Goal: Task Accomplishment & Management: Manage account settings

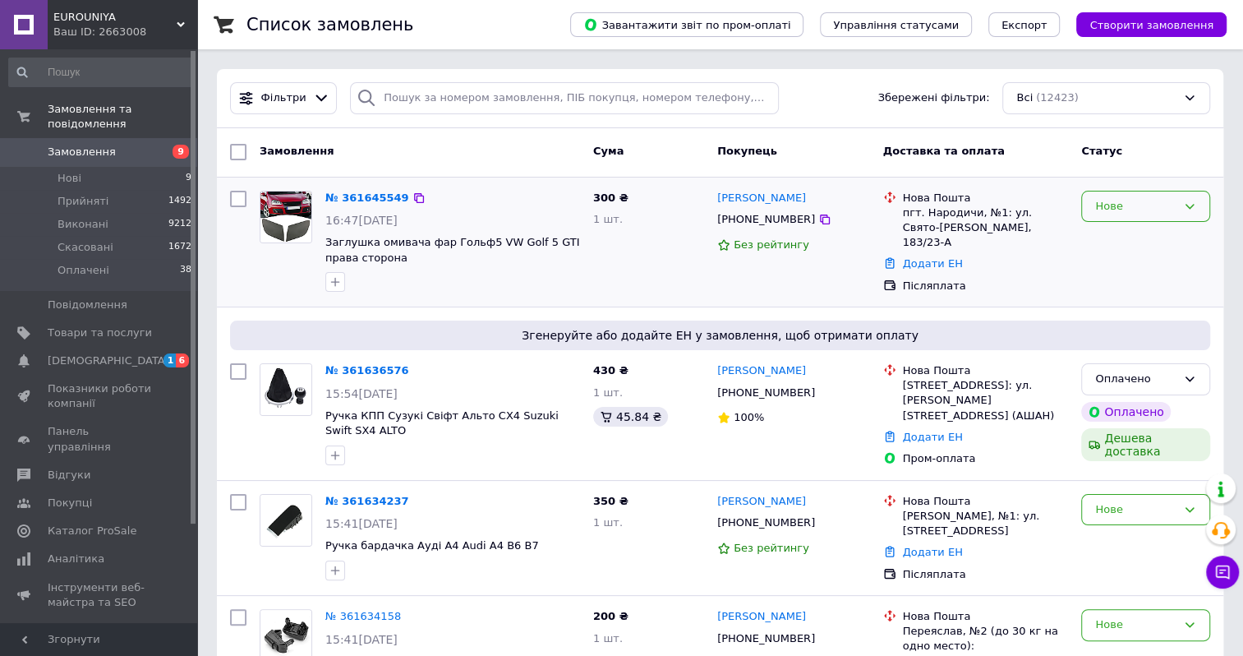
click at [1168, 201] on div "Нове" at bounding box center [1135, 206] width 81 height 17
click at [1117, 294] on li "Скасовано" at bounding box center [1145, 300] width 127 height 30
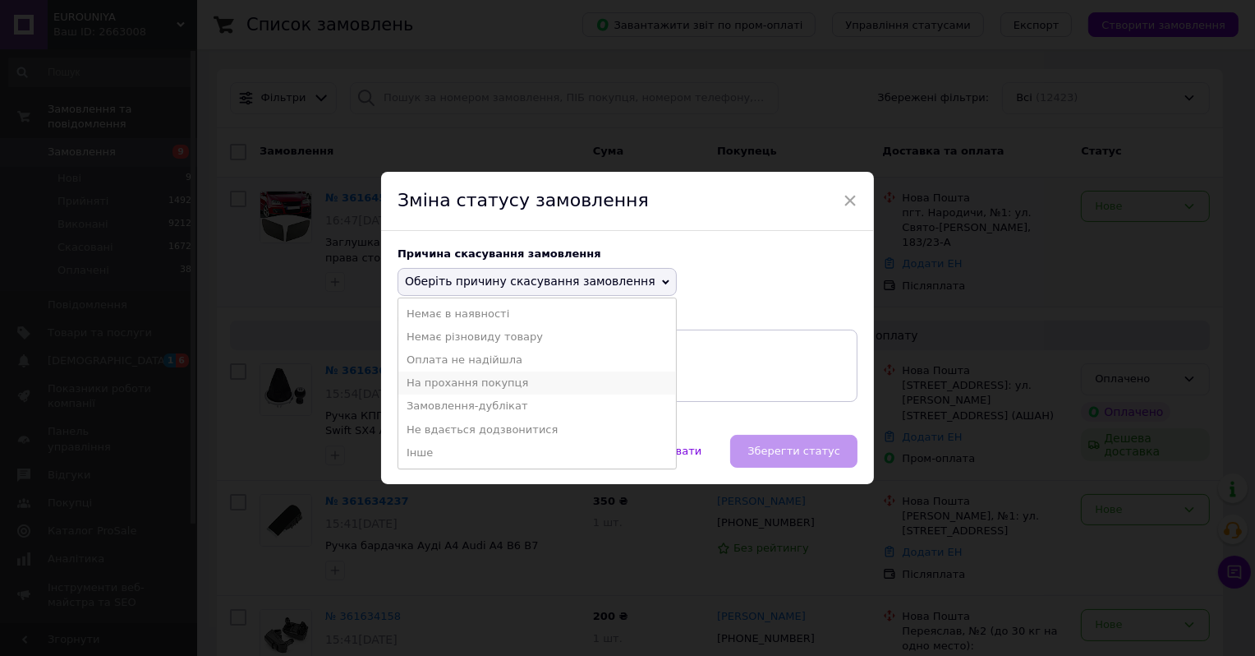
click at [506, 371] on li "На прохання покупця" at bounding box center [537, 382] width 278 height 23
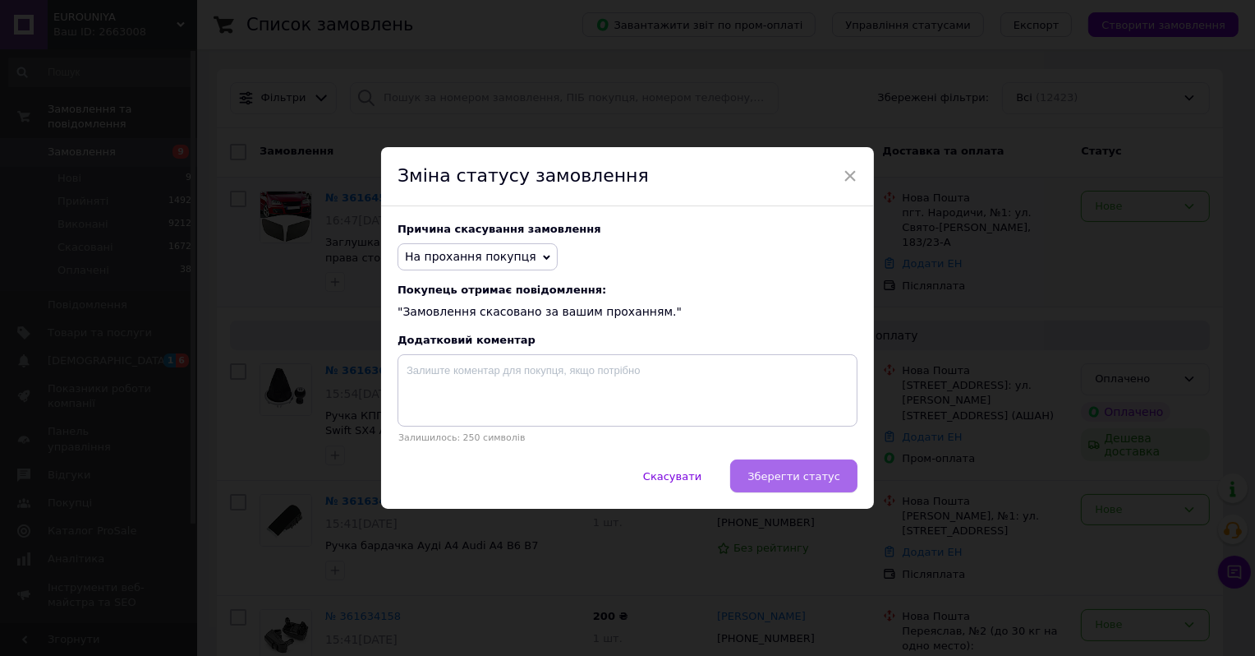
click at [811, 482] on span "Зберегти статус" at bounding box center [794, 476] width 93 height 12
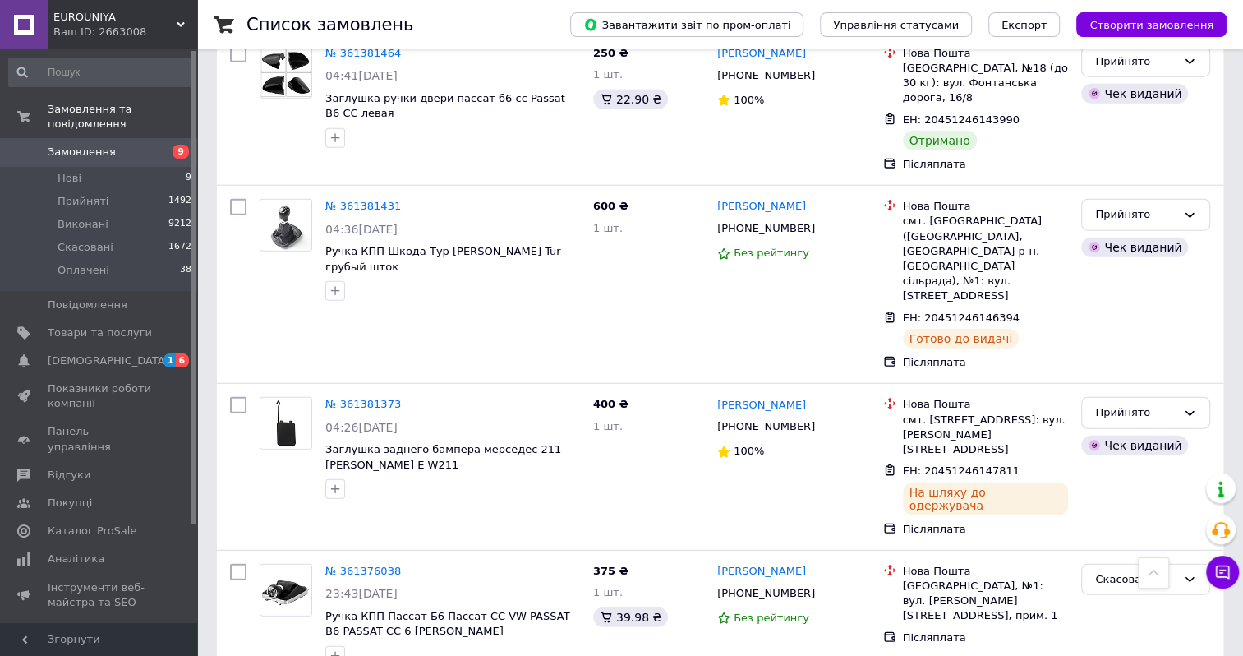
scroll to position [7559, 0]
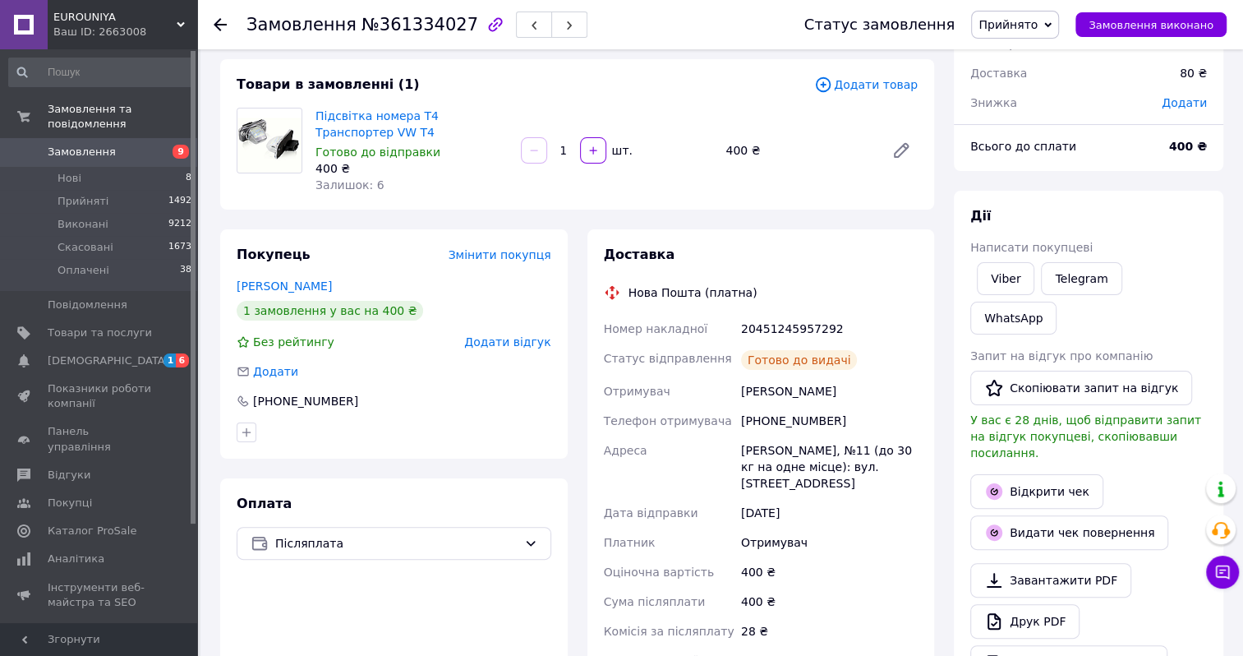
scroll to position [164, 0]
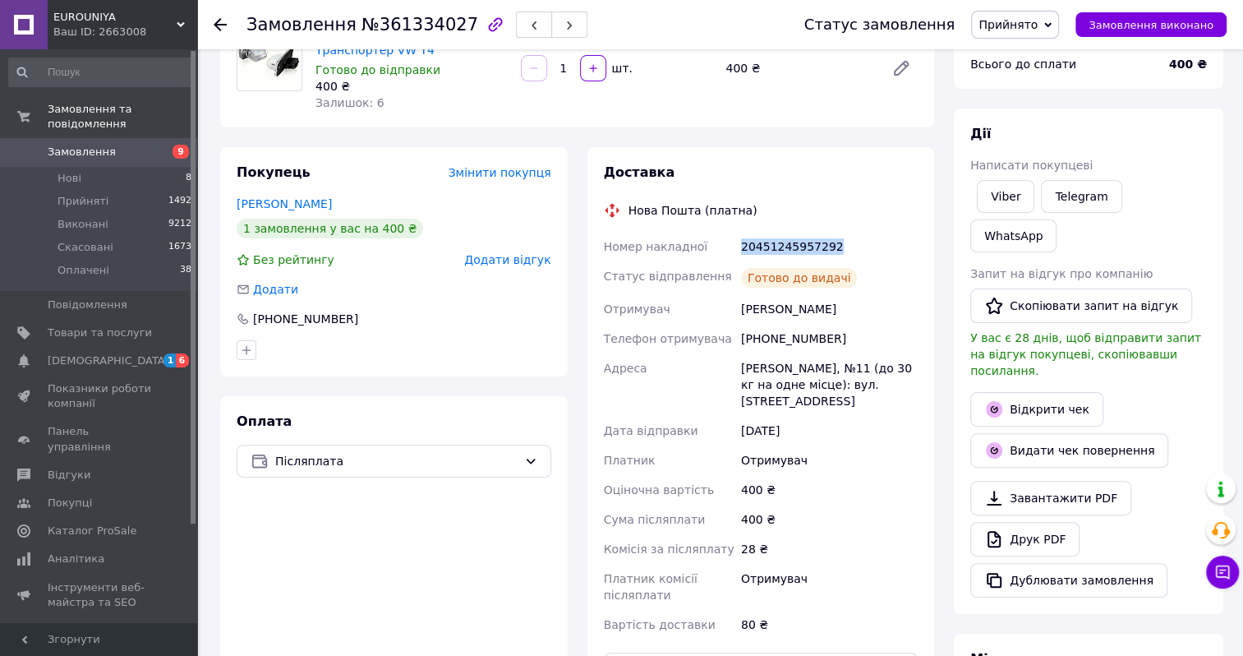
drag, startPoint x: 739, startPoint y: 247, endPoint x: 836, endPoint y: 251, distance: 97.8
click at [836, 251] on div "20451245957292" at bounding box center [829, 247] width 183 height 30
copy div "20451245957292"
click at [1023, 433] on button "Видати чек повернення" at bounding box center [1069, 450] width 198 height 35
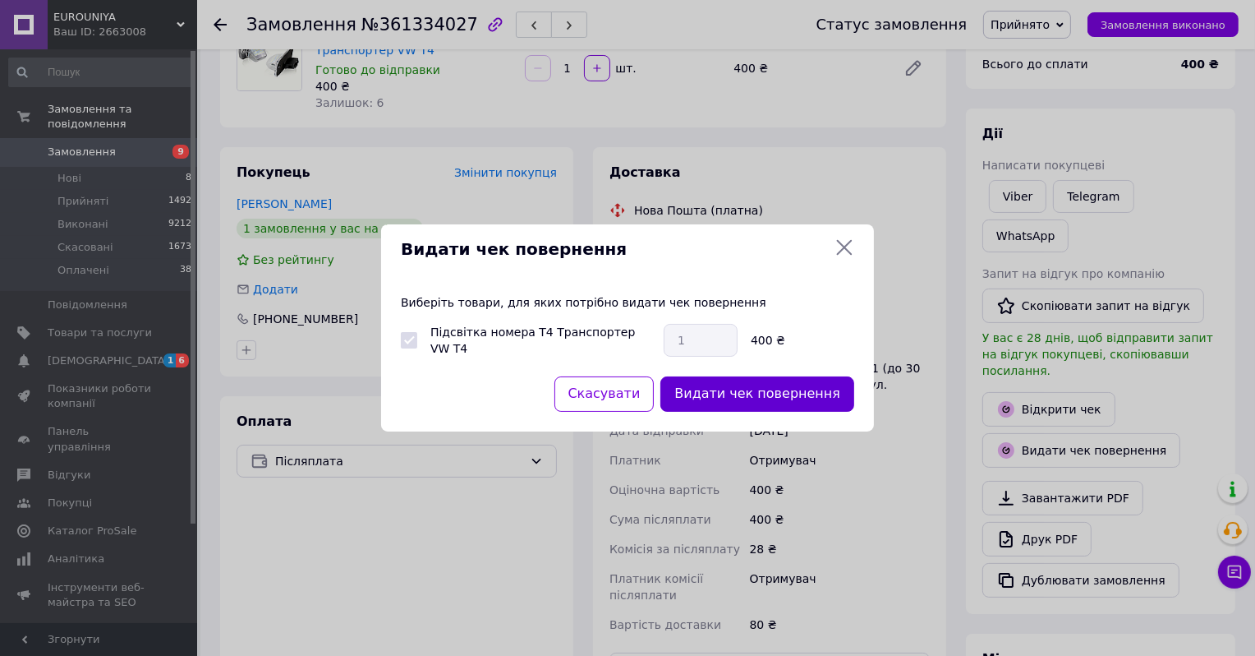
click at [755, 400] on button "Видати чек повернення" at bounding box center [758, 393] width 194 height 35
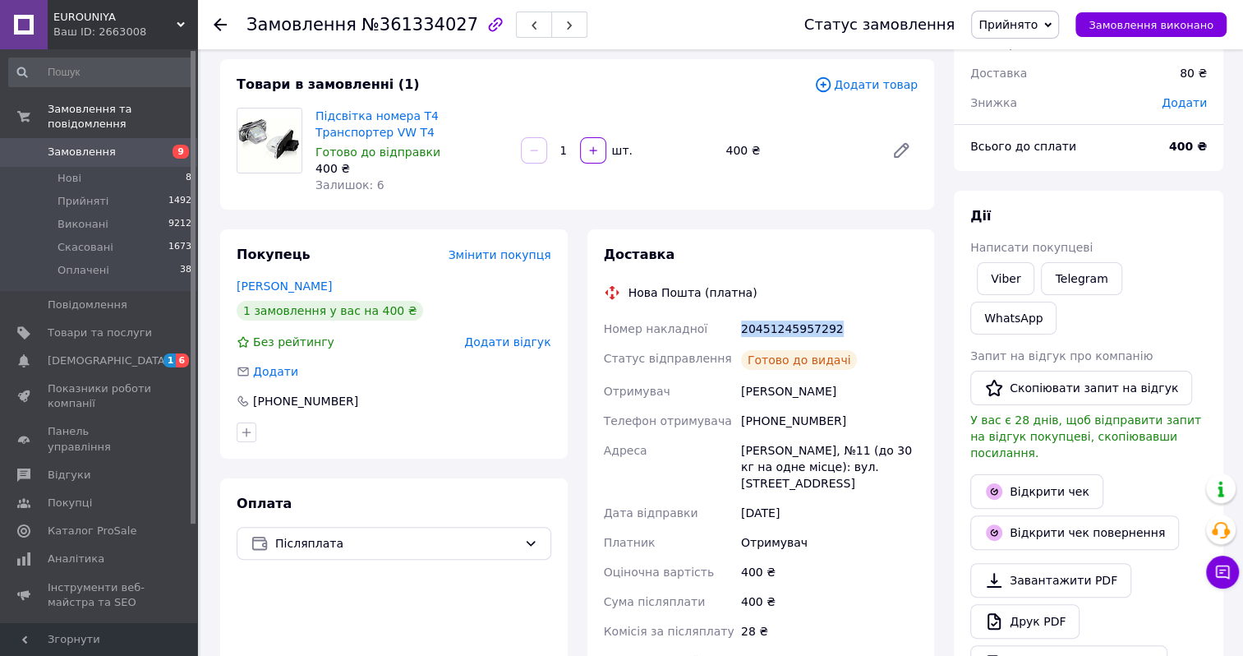
scroll to position [0, 0]
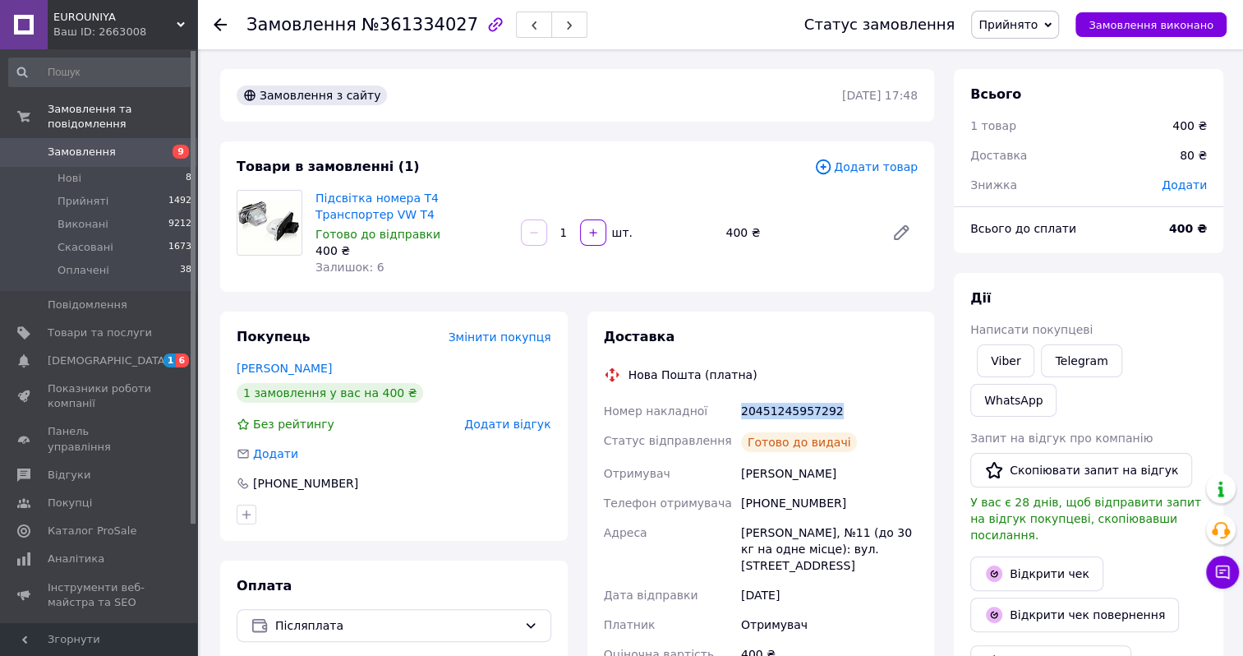
click at [99, 145] on span "Замовлення" at bounding box center [82, 152] width 68 height 15
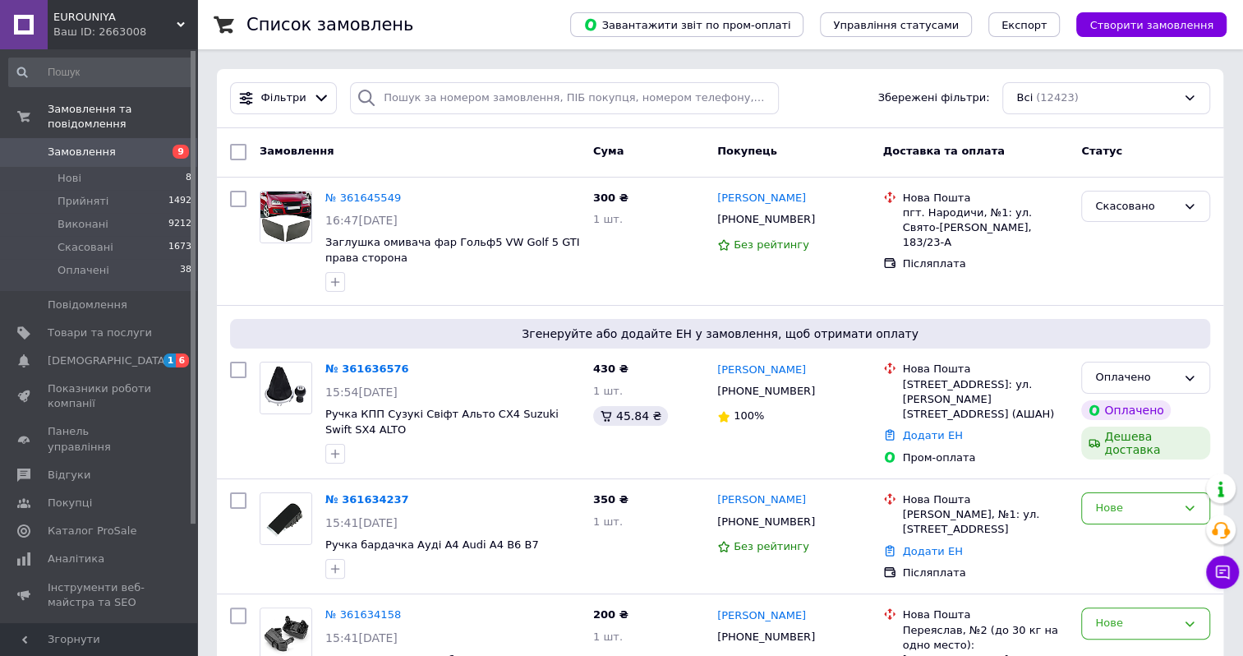
scroll to position [118, 0]
